Goal: Find specific page/section

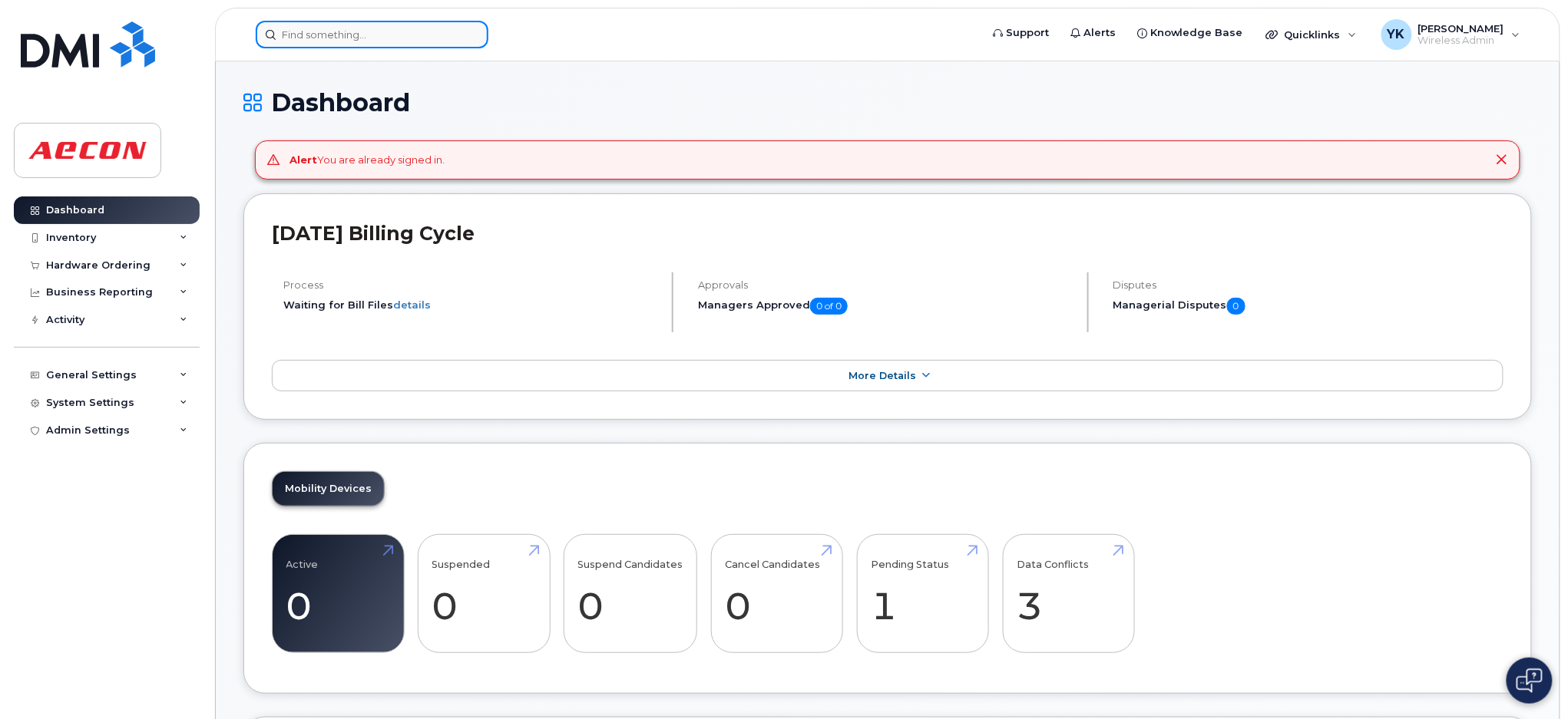
click at [384, 39] on input at bounding box center [372, 35] width 233 height 28
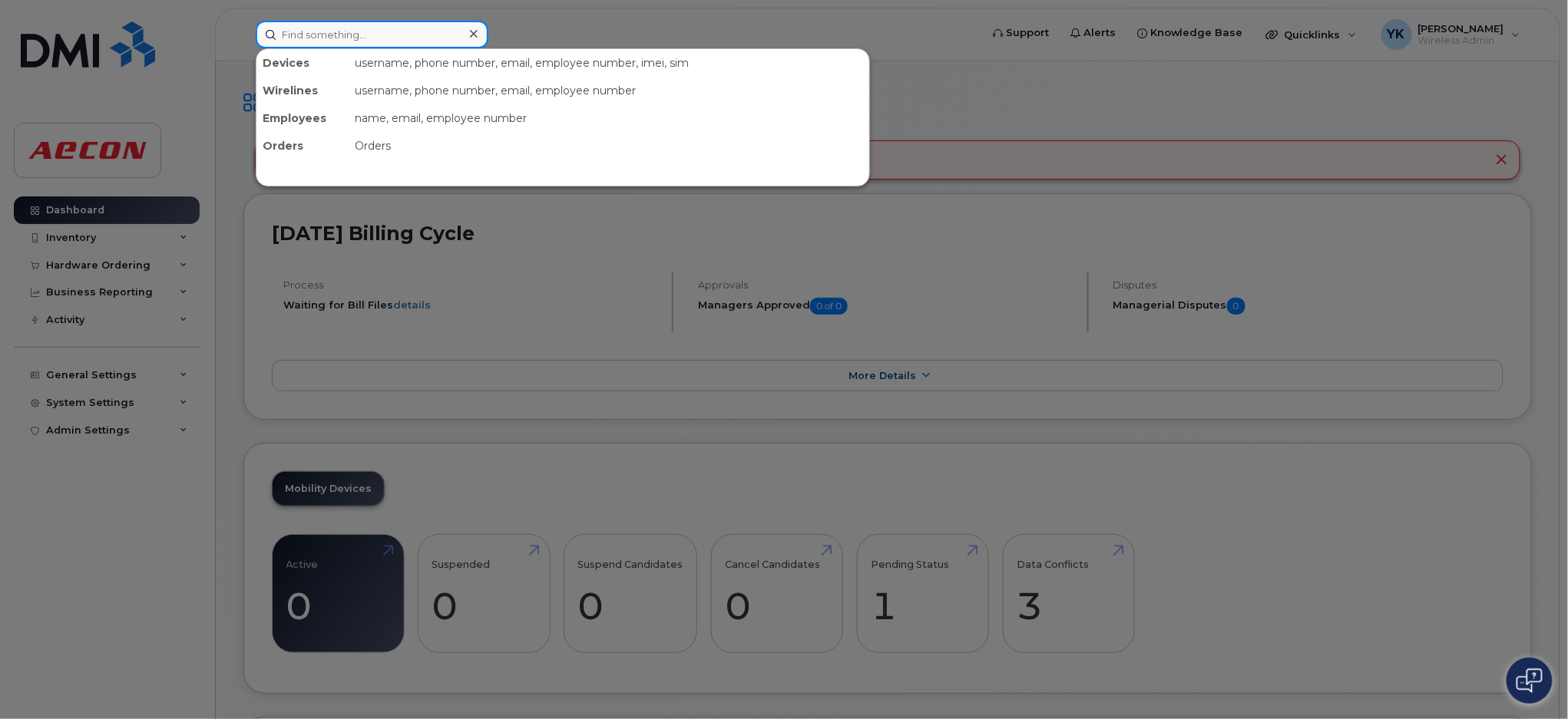
paste input "30103918"
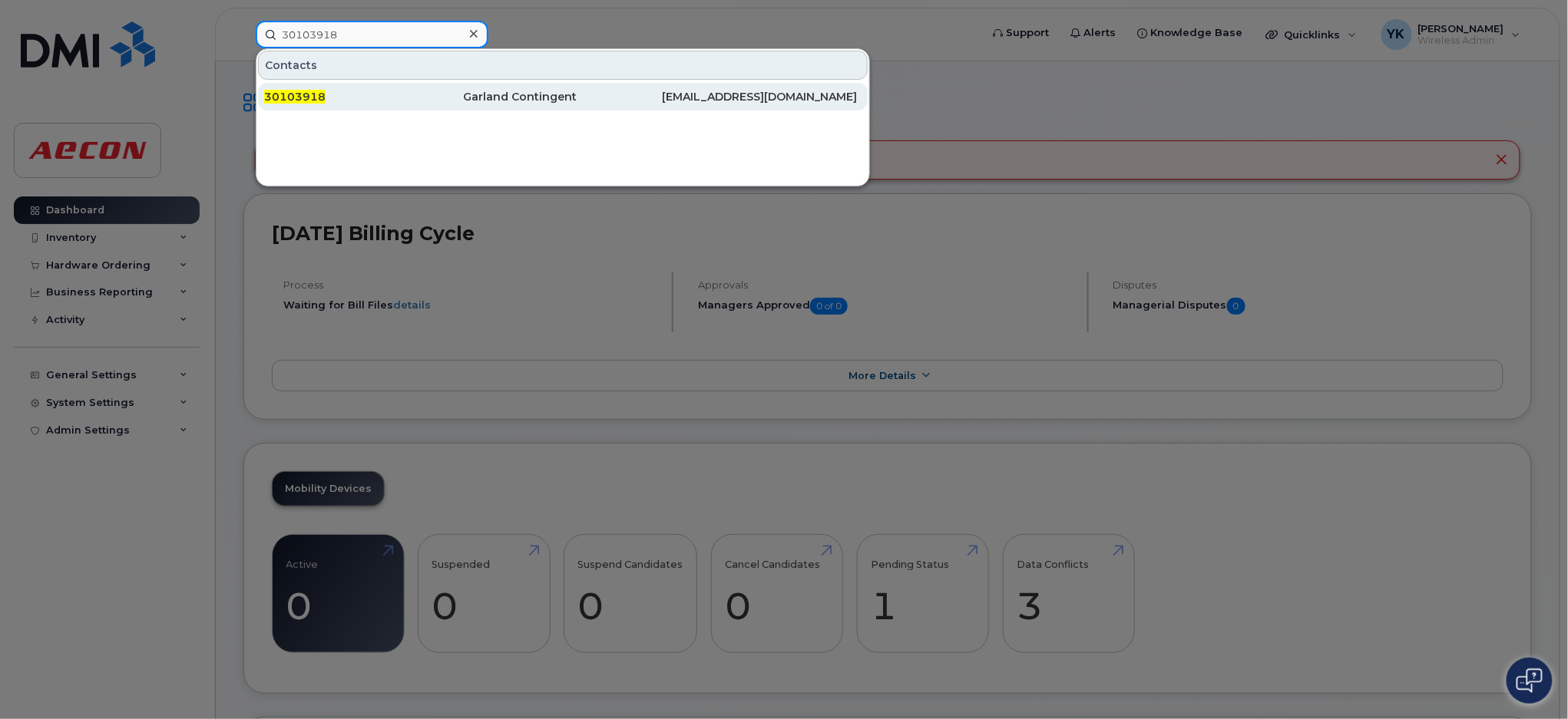
type input "30103918"
click at [370, 90] on div "30103918" at bounding box center [364, 96] width 199 height 16
